Goal: Task Accomplishment & Management: Manage account settings

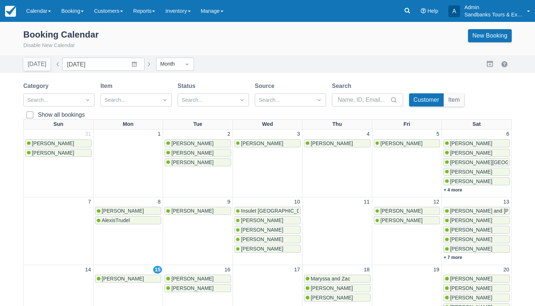
scroll to position [52, 0]
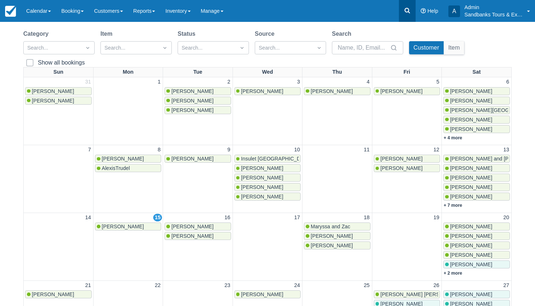
click at [404, 12] on icon at bounding box center [407, 10] width 7 height 7
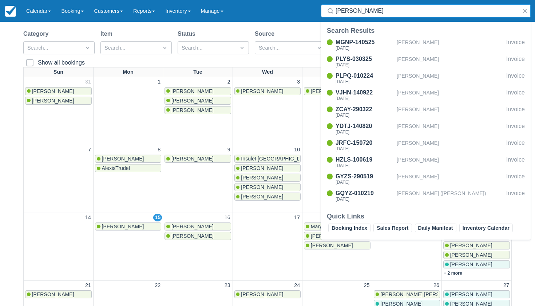
type input "Thomas"
drag, startPoint x: 404, startPoint y: 12, endPoint x: 365, endPoint y: 45, distance: 51.2
click at [365, 46] on div "[DATE]" at bounding box center [365, 48] width 58 height 4
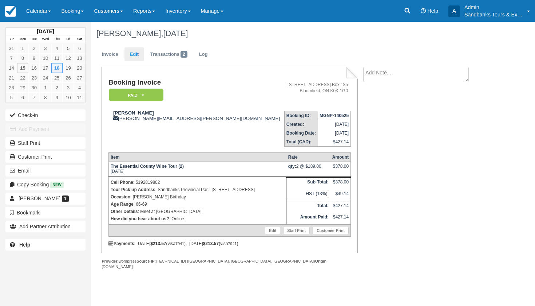
click at [133, 58] on link "Edit" at bounding box center [135, 54] width 20 height 14
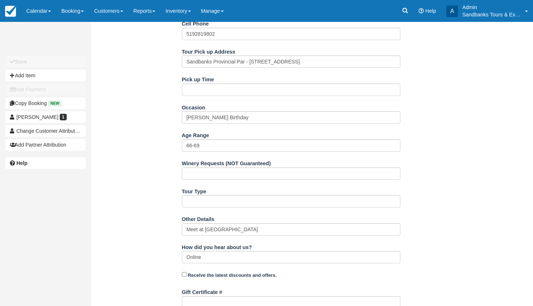
scroll to position [246, 0]
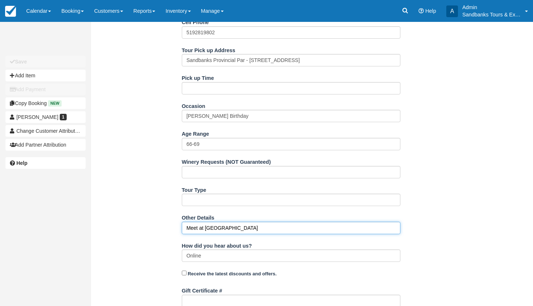
click at [205, 225] on input "Meet at [GEOGRAPHIC_DATA]" at bounding box center [291, 227] width 219 height 12
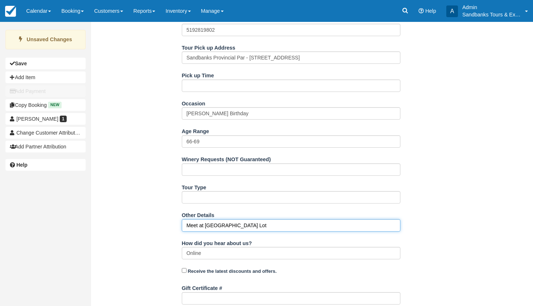
scroll to position [232, 0]
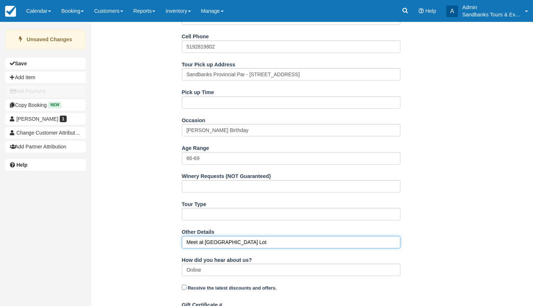
type input "Meet at [GEOGRAPHIC_DATA] Lot"
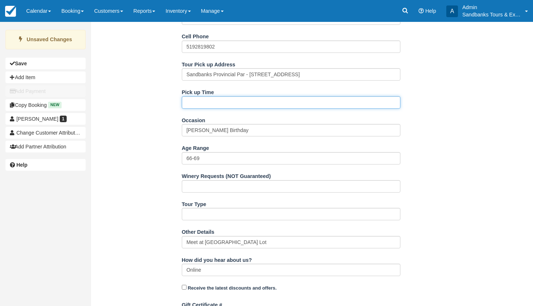
click at [190, 103] on input "Pick up Time" at bounding box center [291, 102] width 219 height 12
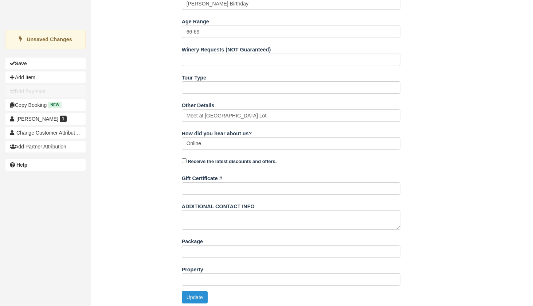
scroll to position [357, 0]
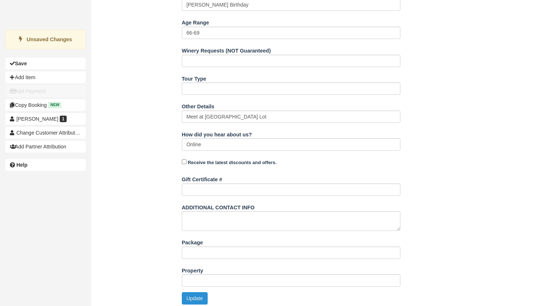
type input "12:00pm"
click at [194, 296] on button "Update" at bounding box center [195, 298] width 26 height 12
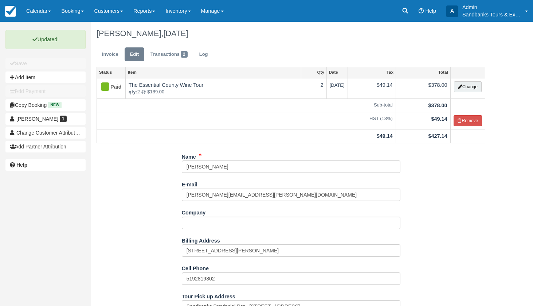
scroll to position [0, 0]
click at [105, 61] on ul "Invoice Edit Transactions 2 Log" at bounding box center [291, 56] width 389 height 22
click at [108, 55] on link "Invoice" at bounding box center [110, 54] width 27 height 14
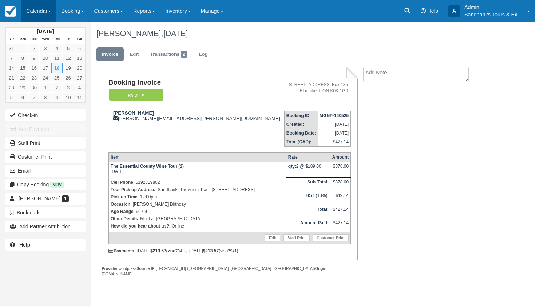
click at [32, 5] on link "Calendar" at bounding box center [38, 11] width 35 height 22
click at [35, 23] on ul "Booking Customer Inventory" at bounding box center [50, 47] width 58 height 50
click at [35, 4] on link "Calendar" at bounding box center [38, 11] width 35 height 22
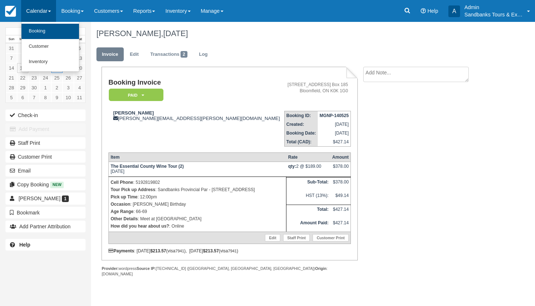
click at [40, 33] on link "Booking" at bounding box center [50, 31] width 58 height 15
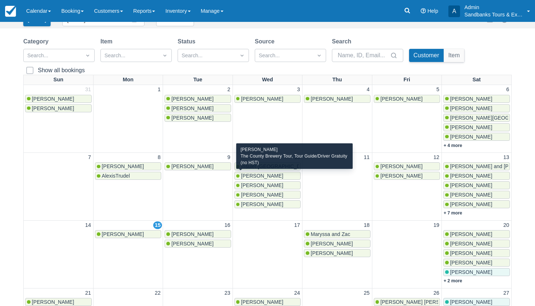
scroll to position [47, 0]
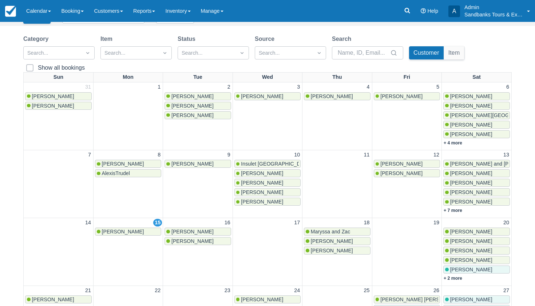
click at [327, 242] on div "Kevin Thomas" at bounding box center [337, 241] width 66 height 6
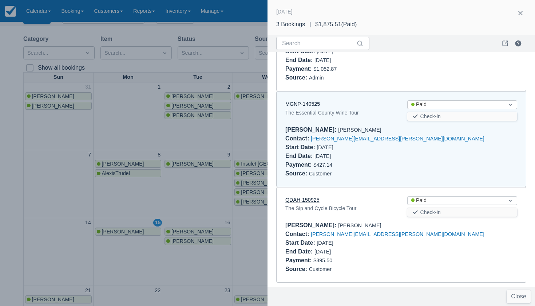
click at [315, 200] on link "QDAH-150925" at bounding box center [303, 200] width 34 height 6
